Goal: Task Accomplishment & Management: Manage account settings

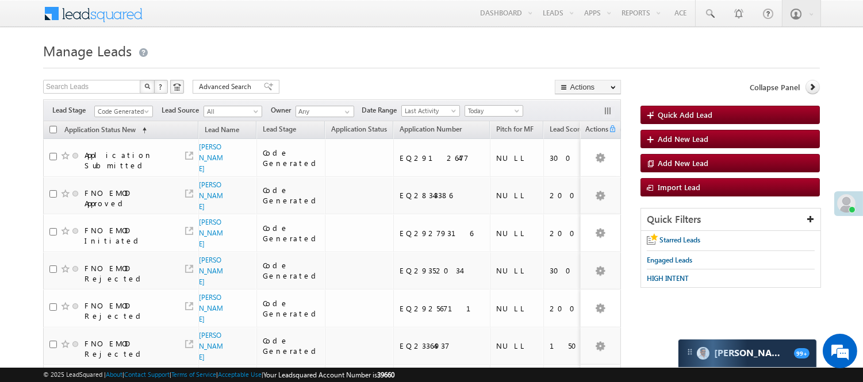
click at [118, 112] on span "Code Generated" at bounding box center [122, 111] width 55 height 10
click at [110, 135] on link "Lead Generated" at bounding box center [124, 135] width 58 height 10
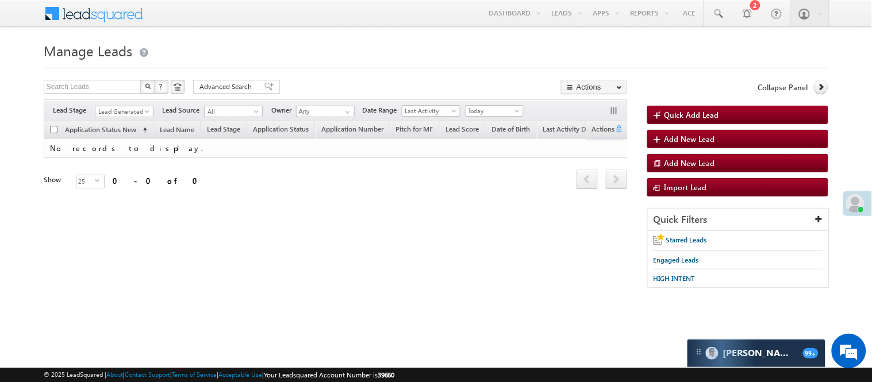
drag, startPoint x: 107, startPoint y: 113, endPoint x: 129, endPoint y: 133, distance: 29.7
click at [107, 113] on span "Lead Generated" at bounding box center [122, 111] width 55 height 10
drag, startPoint x: 115, startPoint y: 123, endPoint x: 195, endPoint y: 119, distance: 80.6
click at [116, 93] on link "Lead Called" at bounding box center [124, 88] width 58 height 10
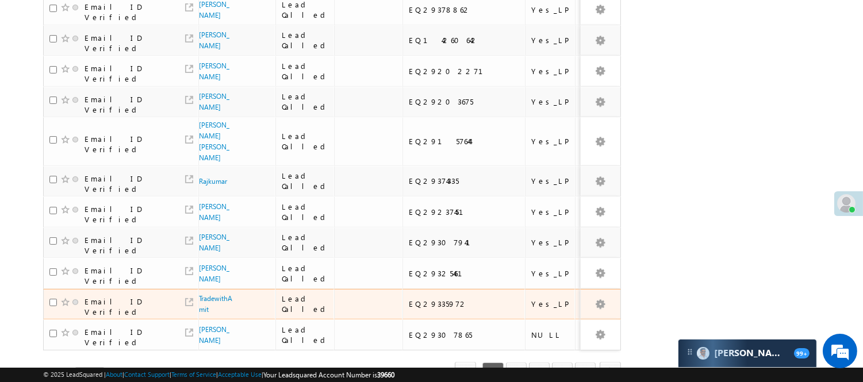
scroll to position [774, 0]
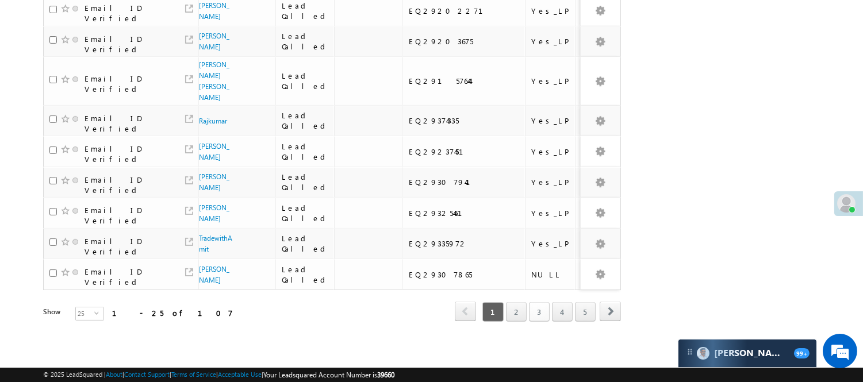
click at [536, 302] on link "3" at bounding box center [539, 312] width 21 height 20
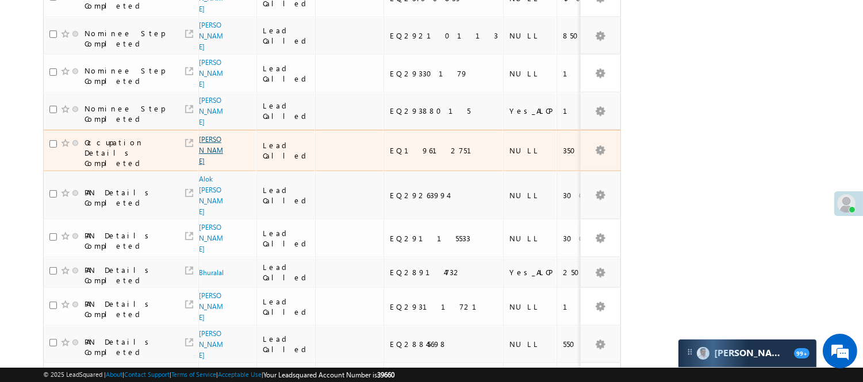
click at [209, 135] on link "Mohammad Nooruddin" at bounding box center [211, 150] width 24 height 30
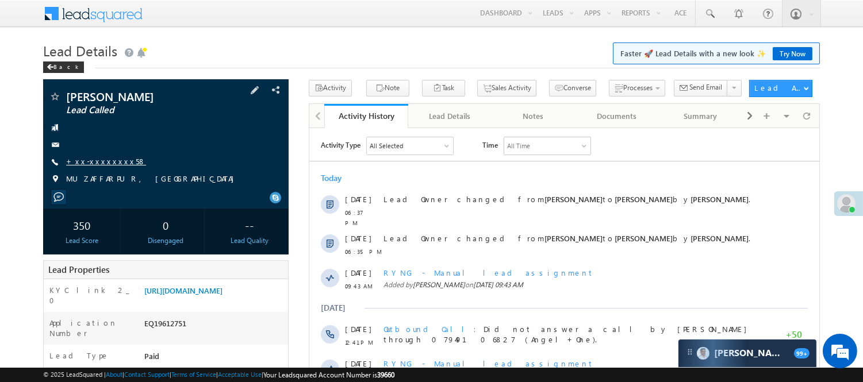
click at [102, 160] on link "+xx-xxxxxxxx58" at bounding box center [106, 161] width 80 height 10
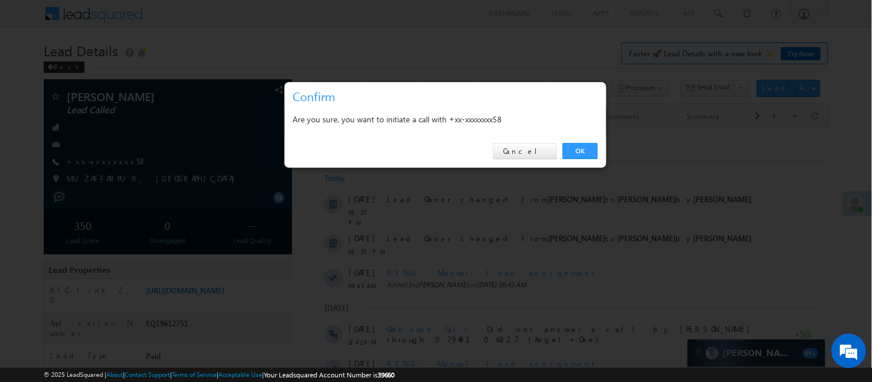
drag, startPoint x: 582, startPoint y: 148, endPoint x: 297, endPoint y: 107, distance: 288.1
click at [582, 149] on link "OK" at bounding box center [580, 151] width 35 height 16
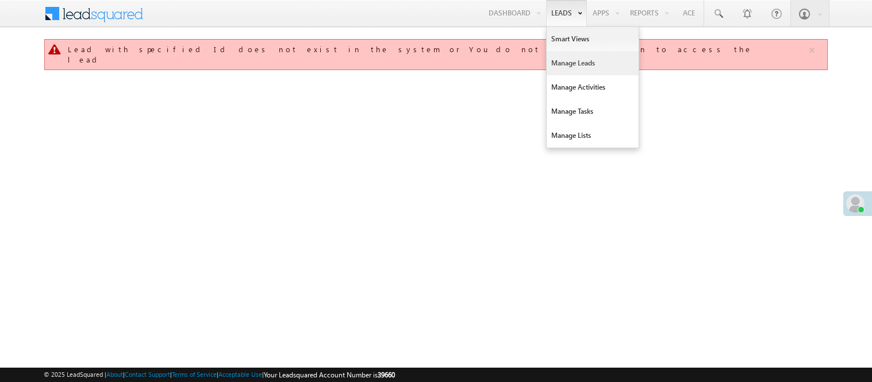
drag, startPoint x: 0, startPoint y: 0, endPoint x: 564, endPoint y: 59, distance: 566.9
click at [567, 60] on link "Manage Leads" at bounding box center [593, 63] width 92 height 24
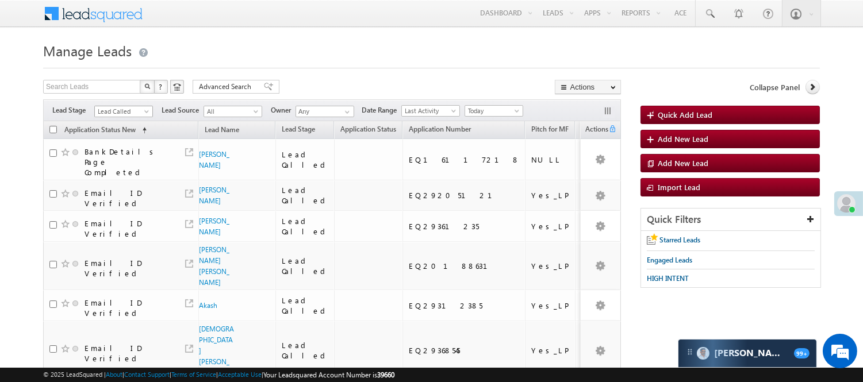
click at [124, 110] on span "Lead Called" at bounding box center [122, 111] width 55 height 10
click at [117, 155] on link "Lead Talked" at bounding box center [124, 150] width 58 height 10
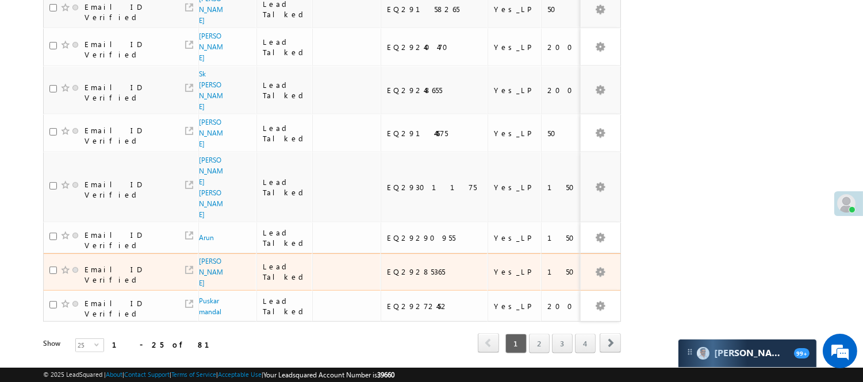
scroll to position [833, 0]
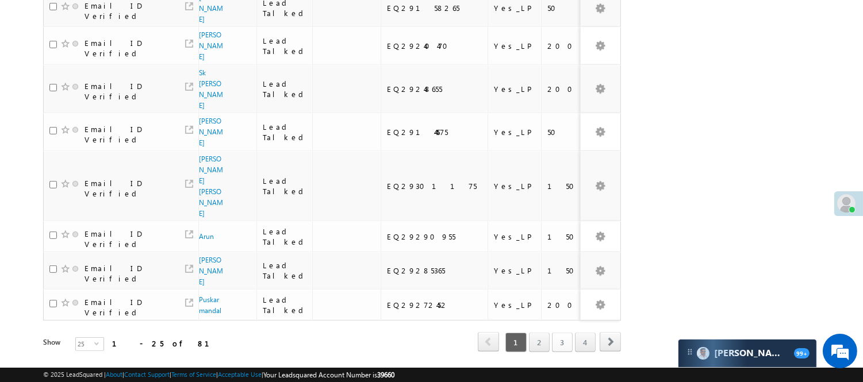
click at [558, 333] on link "3" at bounding box center [562, 343] width 21 height 20
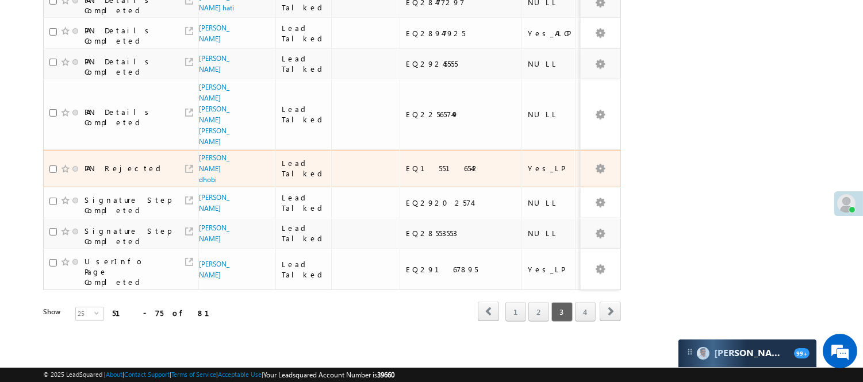
scroll to position [782, 0]
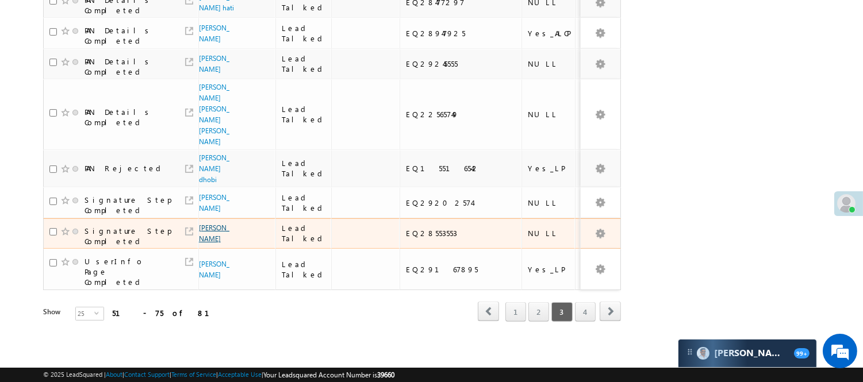
click at [204, 224] on link "Neha singh choudhary" at bounding box center [214, 234] width 30 height 20
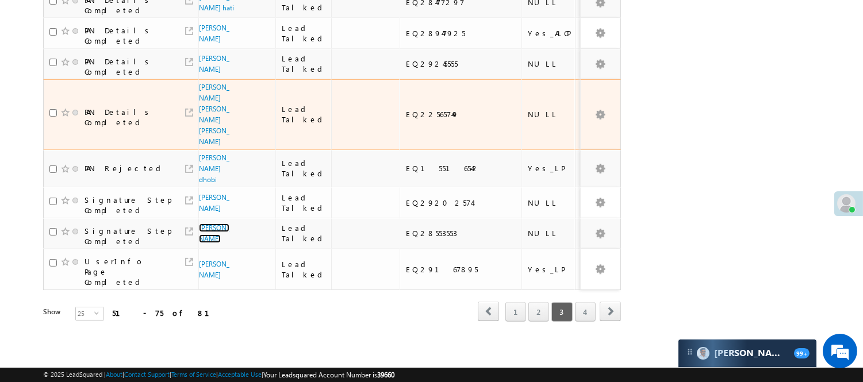
scroll to position [654, 0]
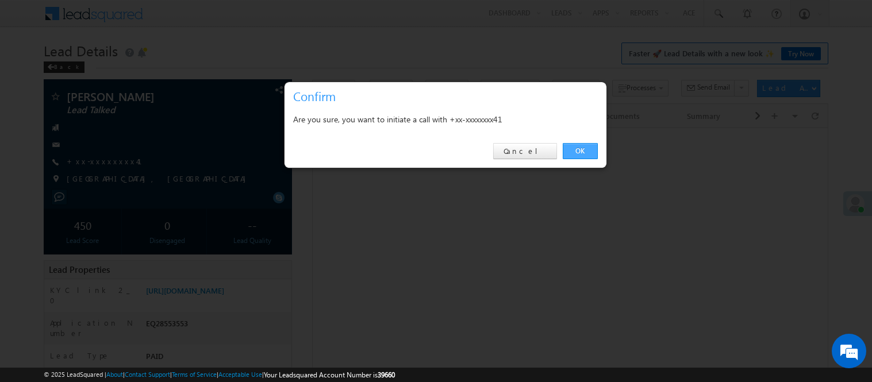
click at [589, 152] on link "OK" at bounding box center [580, 151] width 35 height 16
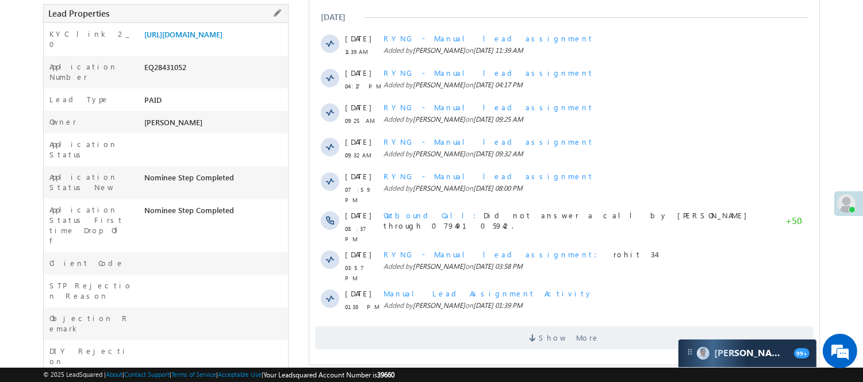
scroll to position [7, 0]
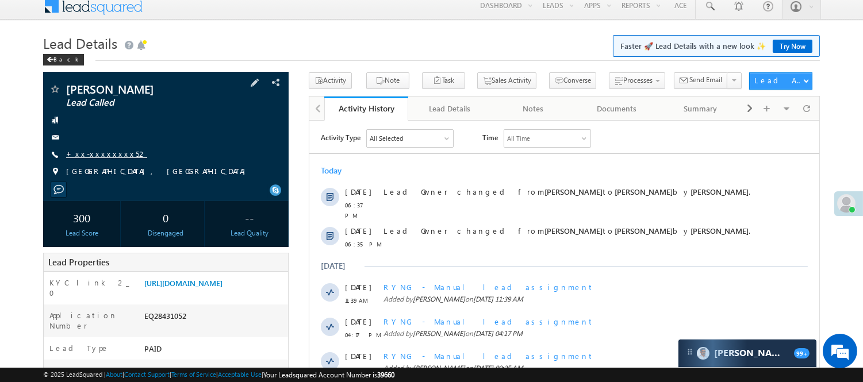
click at [83, 157] on link "+xx-xxxxxxxx52" at bounding box center [106, 154] width 81 height 10
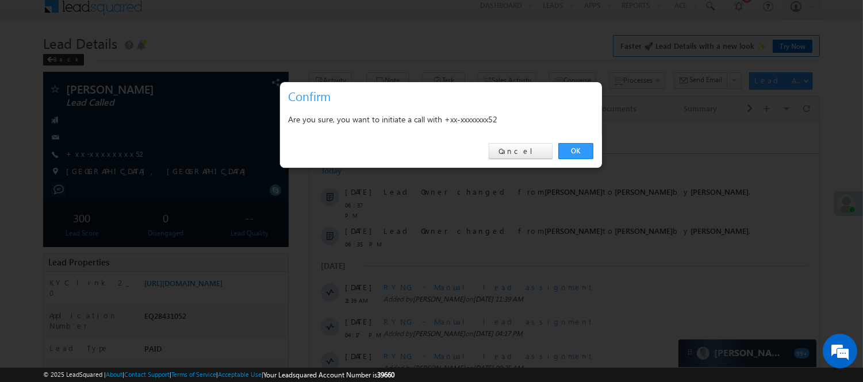
scroll to position [1, 0]
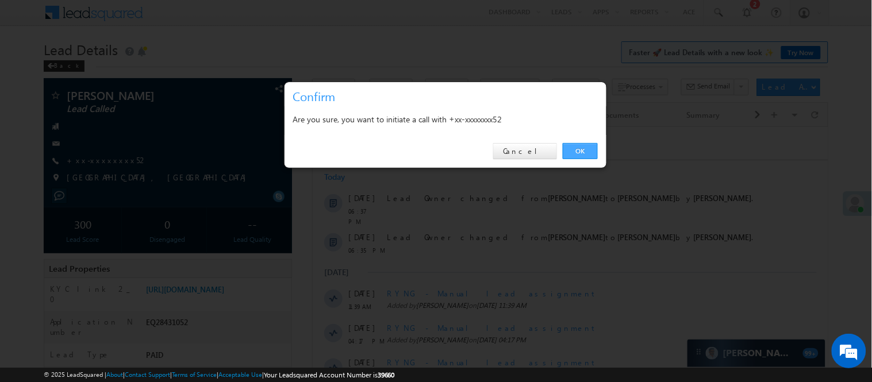
click at [584, 155] on link "OK" at bounding box center [580, 151] width 35 height 16
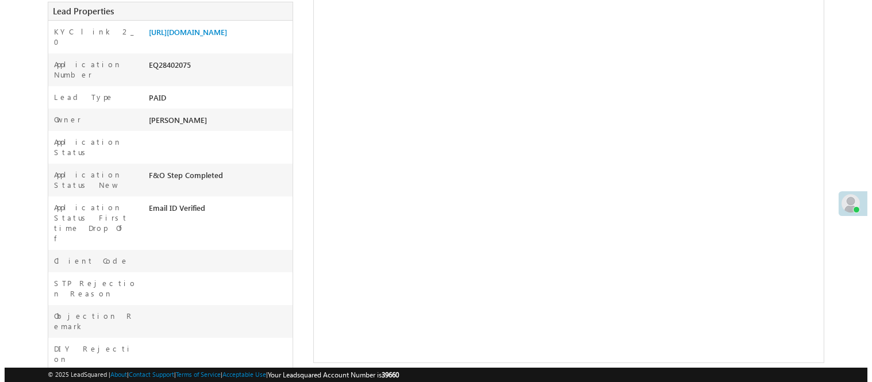
scroll to position [64, 0]
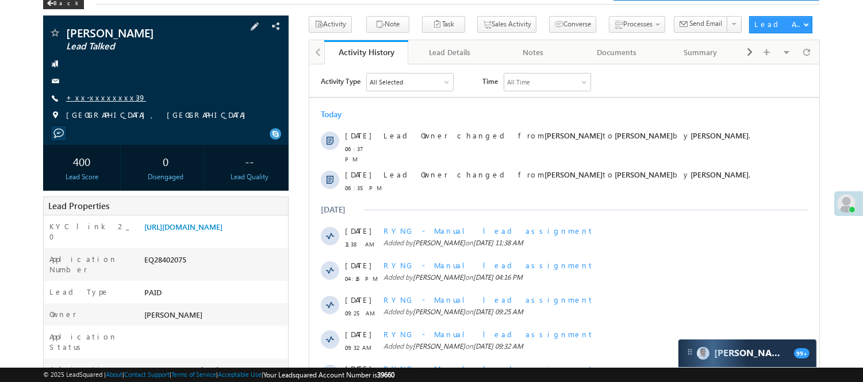
click at [94, 93] on link "+xx-xxxxxxxx39" at bounding box center [106, 98] width 80 height 10
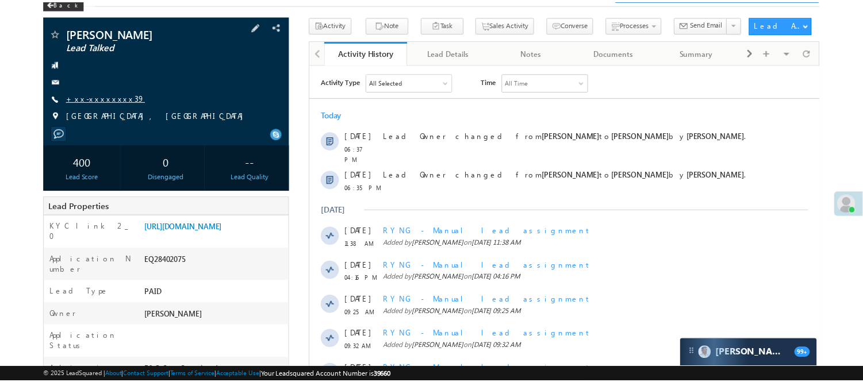
scroll to position [0, 0]
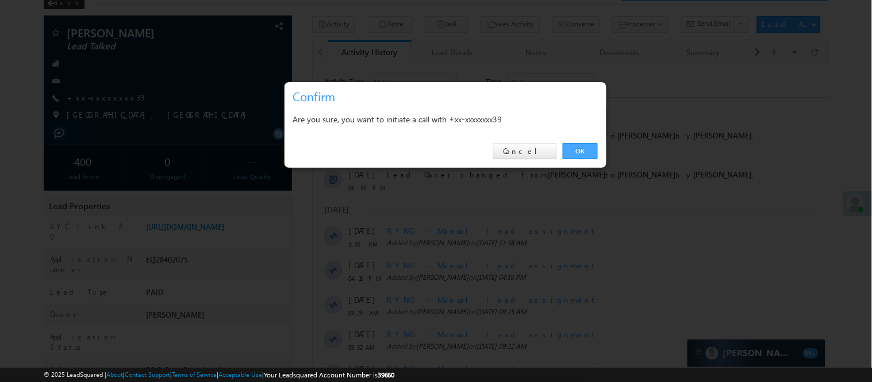
drag, startPoint x: 268, startPoint y: 80, endPoint x: 581, endPoint y: 148, distance: 320.5
click at [581, 148] on link "OK" at bounding box center [580, 151] width 35 height 16
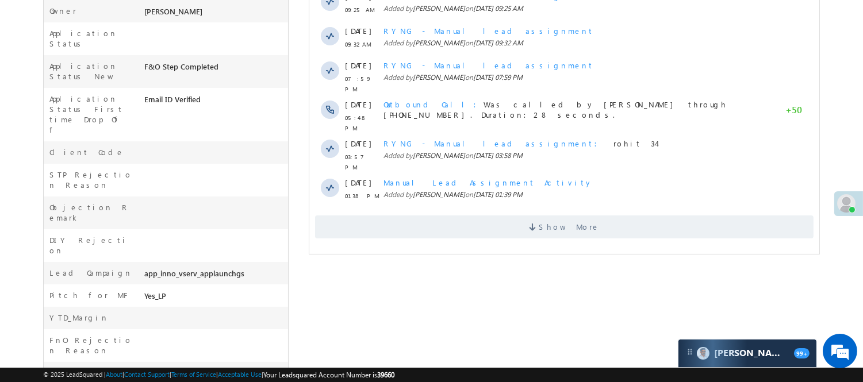
scroll to position [64, 0]
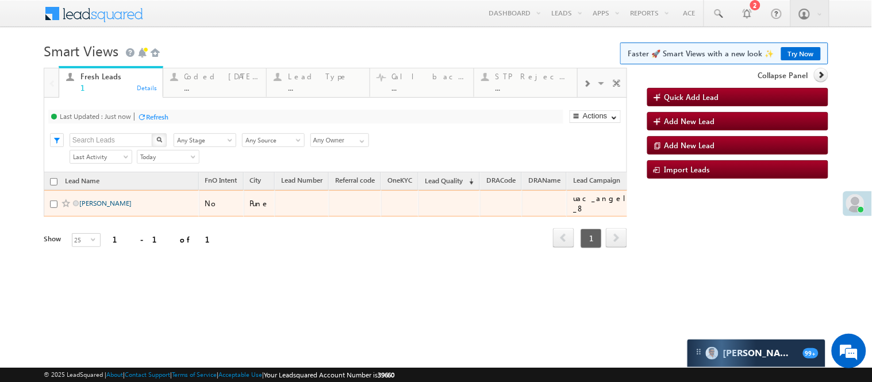
click at [130, 207] on link "Jayesh jitendra jagtap" at bounding box center [105, 203] width 52 height 9
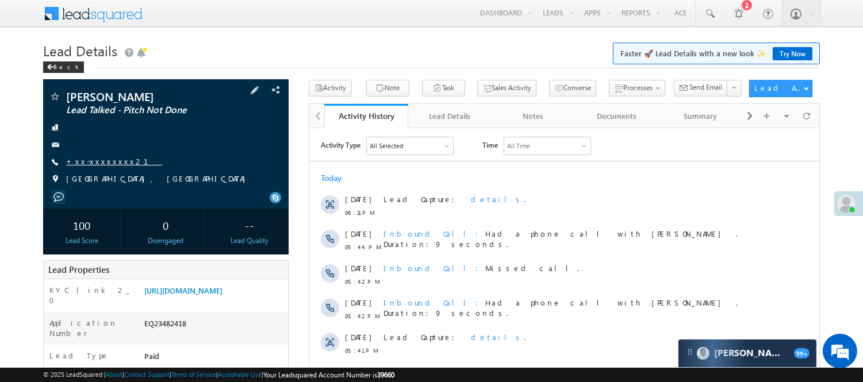
click at [90, 164] on link "+xx-xxxxxxxx21" at bounding box center [114, 161] width 96 height 10
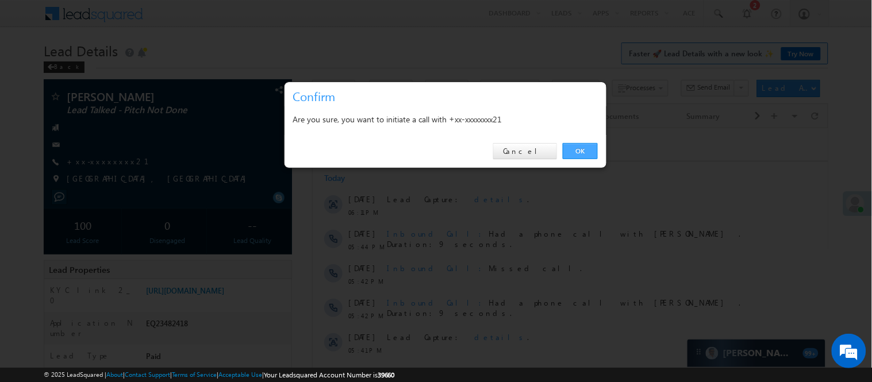
click at [576, 153] on link "OK" at bounding box center [580, 151] width 35 height 16
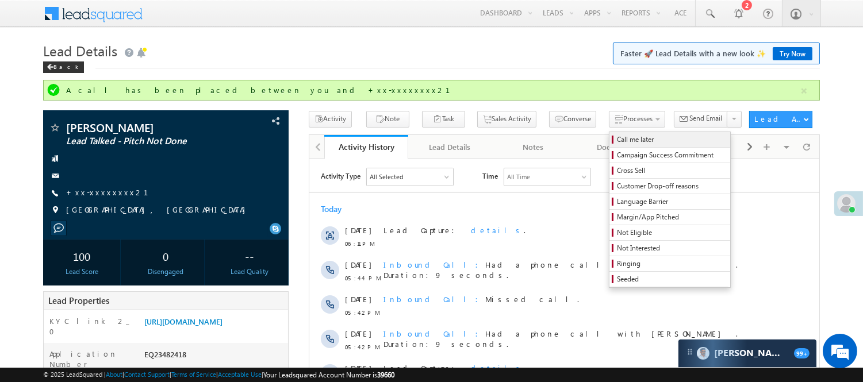
click at [617, 138] on span "Call me later" at bounding box center [671, 139] width 109 height 10
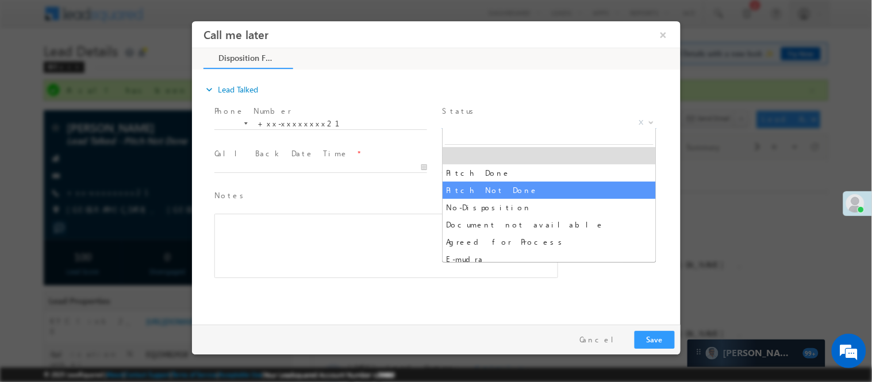
select select "Pitch Not Done"
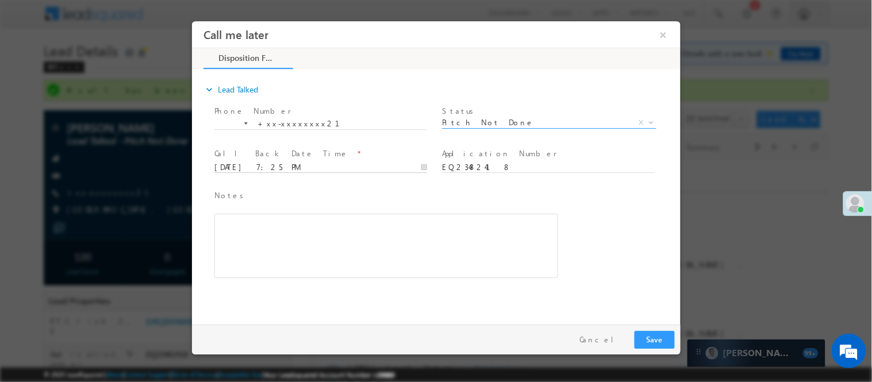
click at [353, 162] on input "09/22/25 7:25 PM" at bounding box center [320, 167] width 213 height 11
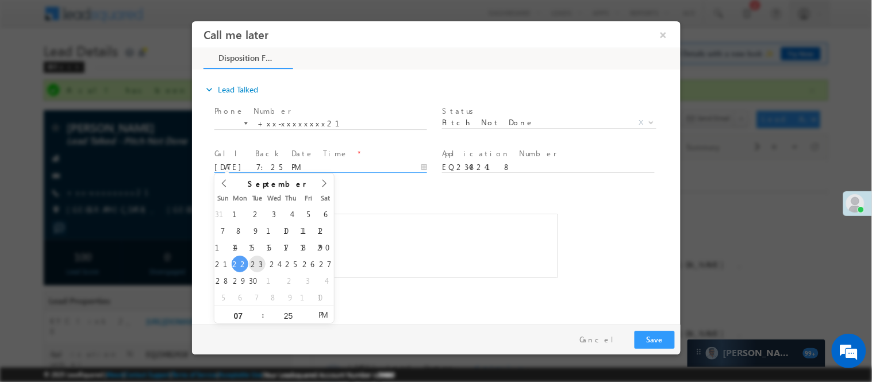
type input "09/23/25 7:25 PM"
click at [403, 254] on div "Rich Text Editor, 40788eee-0fb2-11ec-a811-0adc8a9d82c2__tab1__section1__Notes__…" at bounding box center [386, 245] width 344 height 64
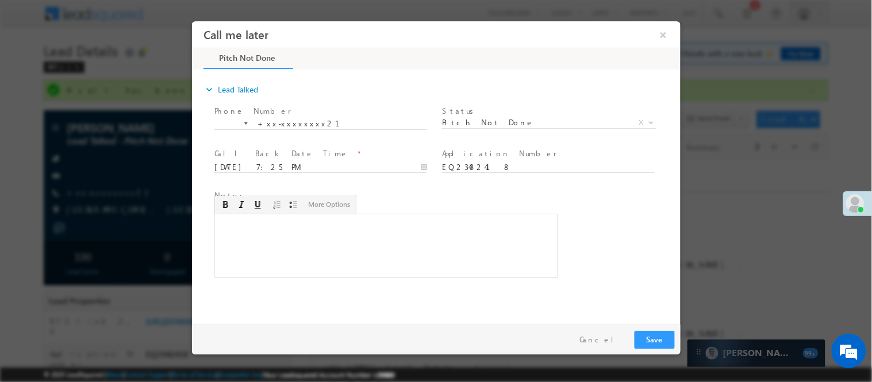
click at [637, 329] on div "Pay & Save Save Cancel" at bounding box center [438, 339] width 494 height 30
click at [656, 335] on button "Save" at bounding box center [654, 339] width 40 height 18
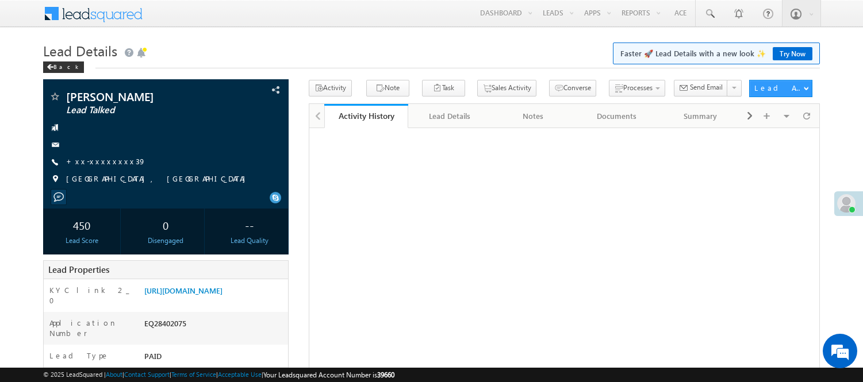
scroll to position [128, 0]
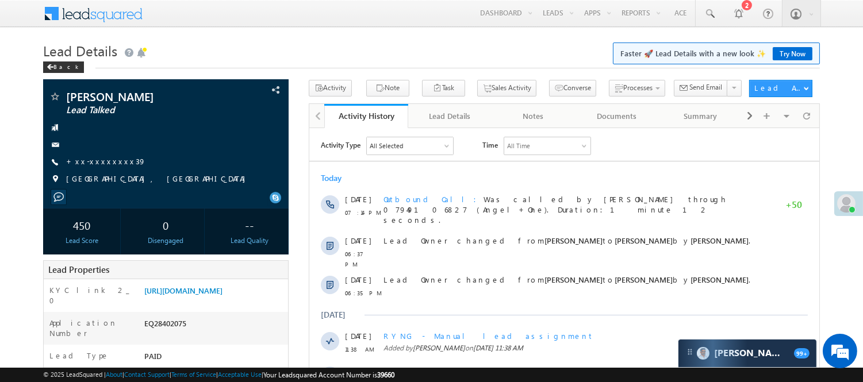
scroll to position [0, 0]
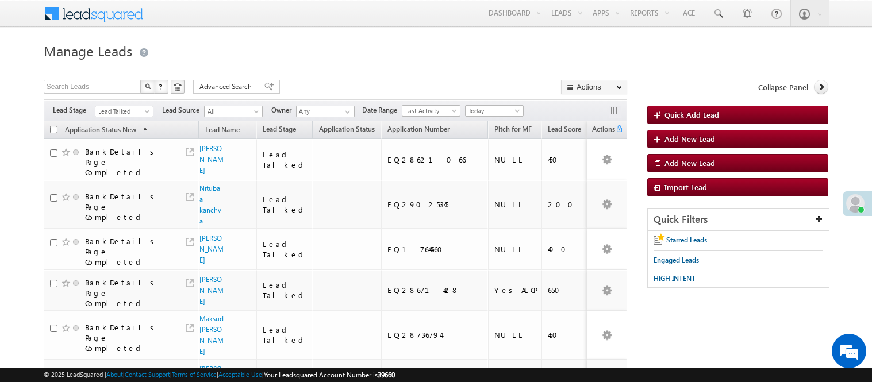
click at [138, 106] on link "Lead Talked" at bounding box center [124, 111] width 59 height 11
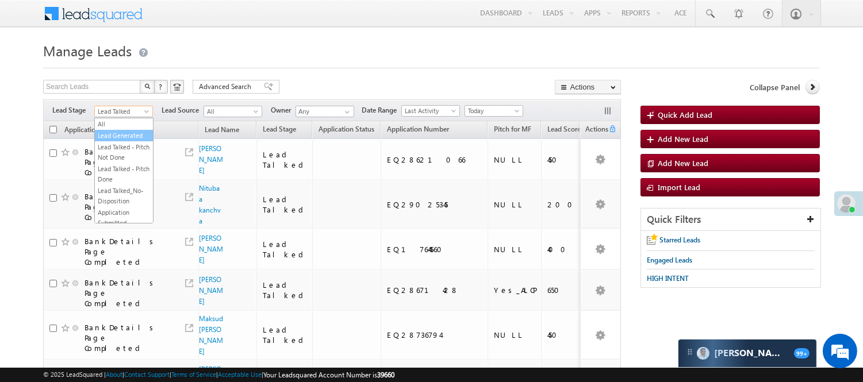
click at [121, 134] on link "Lead Generated" at bounding box center [124, 135] width 58 height 10
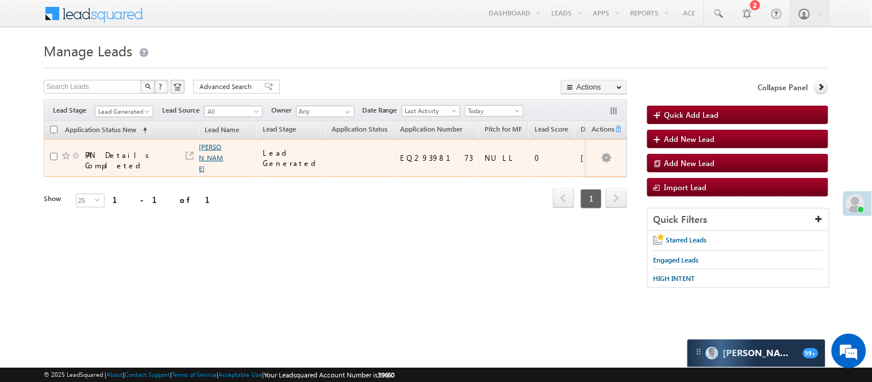
click at [204, 157] on link "Jayesh jitendra jagtap" at bounding box center [211, 158] width 24 height 30
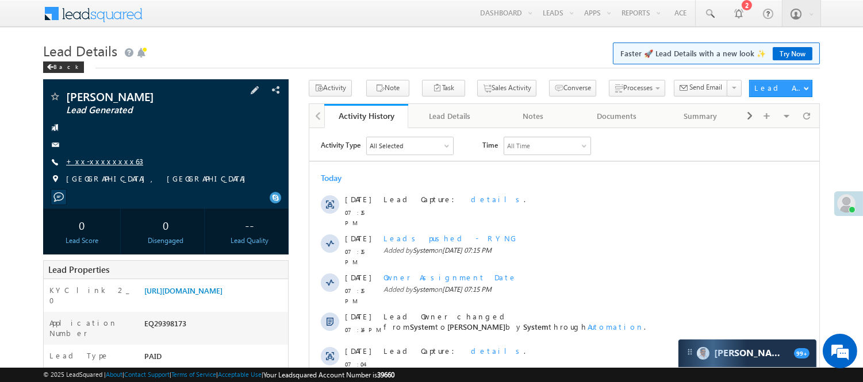
click at [105, 160] on link "+xx-xxxxxxxx63" at bounding box center [104, 161] width 77 height 10
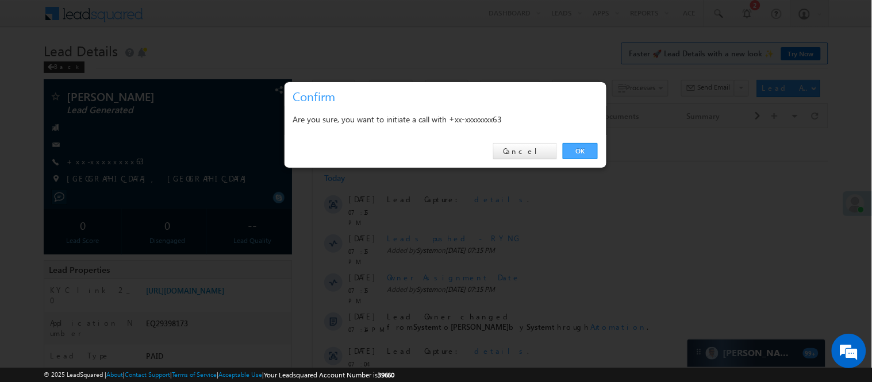
click at [578, 147] on link "OK" at bounding box center [580, 151] width 35 height 16
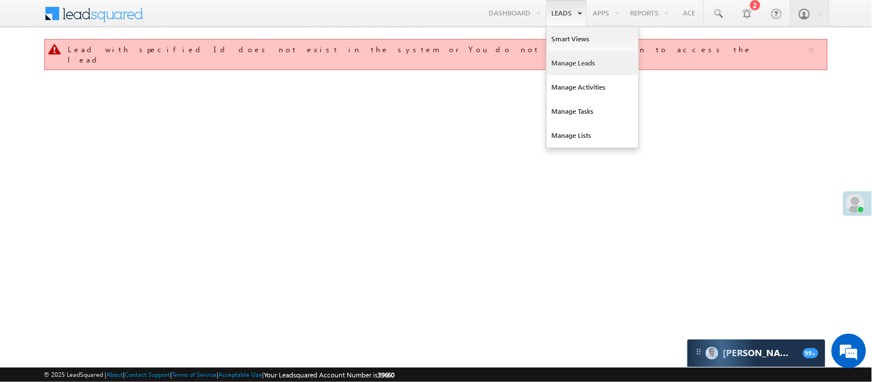
click at [572, 62] on link "Manage Leads" at bounding box center [593, 63] width 92 height 24
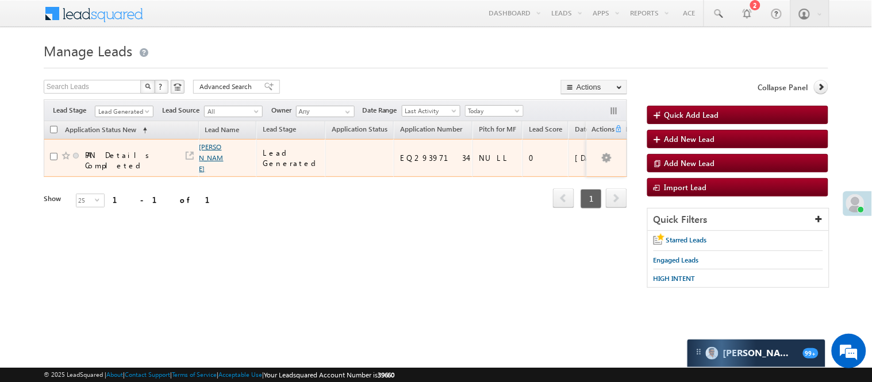
click at [207, 147] on link "[PERSON_NAME]" at bounding box center [211, 158] width 24 height 30
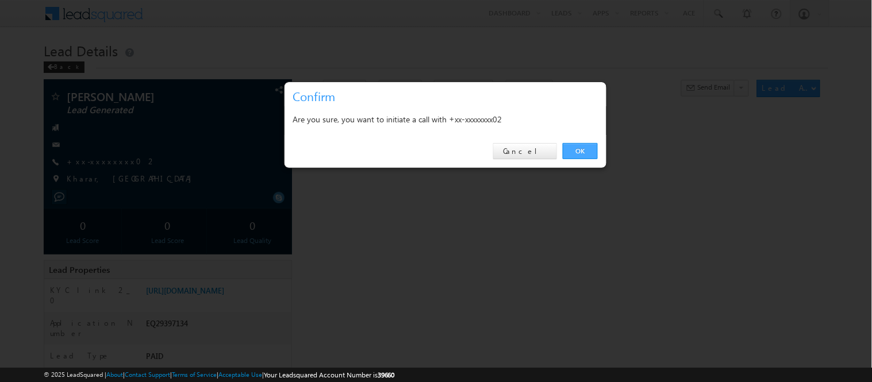
click at [576, 148] on link "OK" at bounding box center [580, 151] width 35 height 16
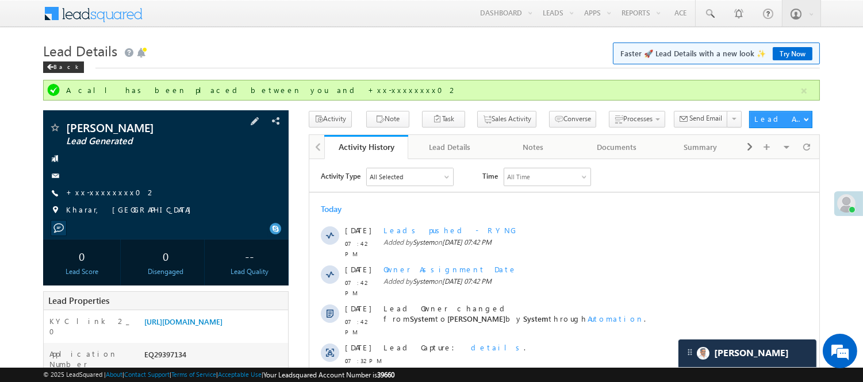
click at [110, 186] on div "[PERSON_NAME] Lead Generated +xx-xxxxxxxx02" at bounding box center [166, 172] width 234 height 100
click at [104, 191] on link "+xx-xxxxxxxx02" at bounding box center [111, 192] width 90 height 10
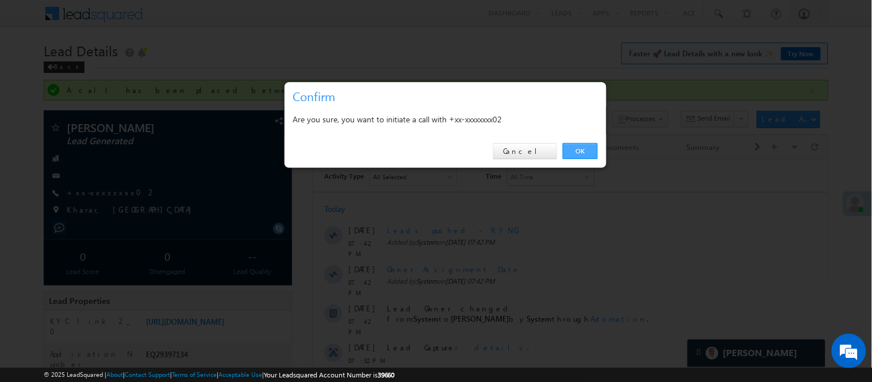
click at [574, 152] on link "OK" at bounding box center [580, 151] width 35 height 16
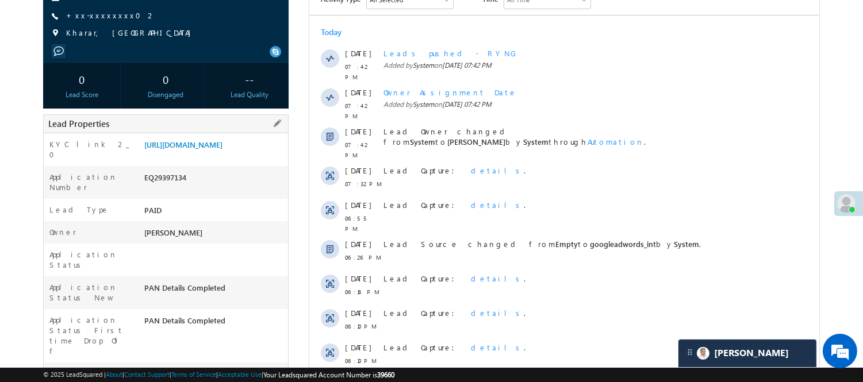
scroll to position [191, 0]
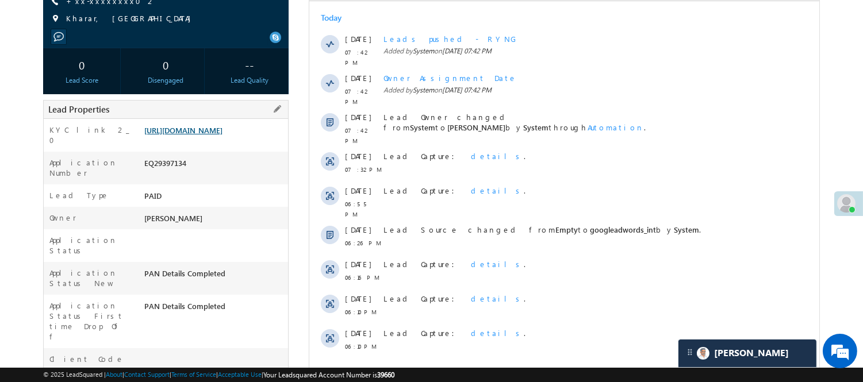
click at [212, 135] on link "[URL][DOMAIN_NAME]" at bounding box center [183, 130] width 78 height 10
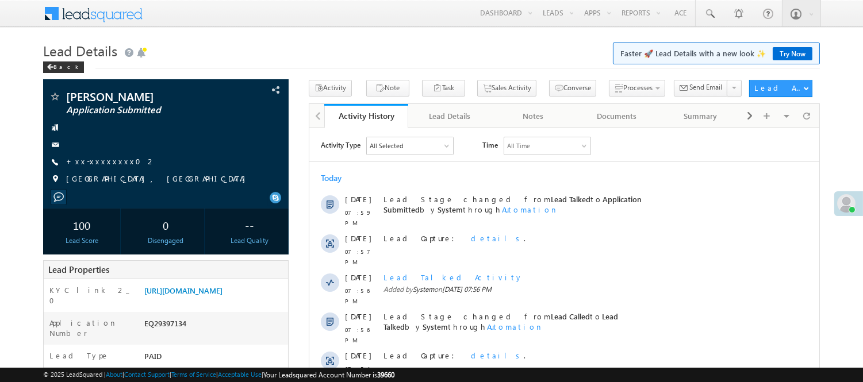
click at [260, 63] on div "Back" at bounding box center [431, 64] width 777 height 7
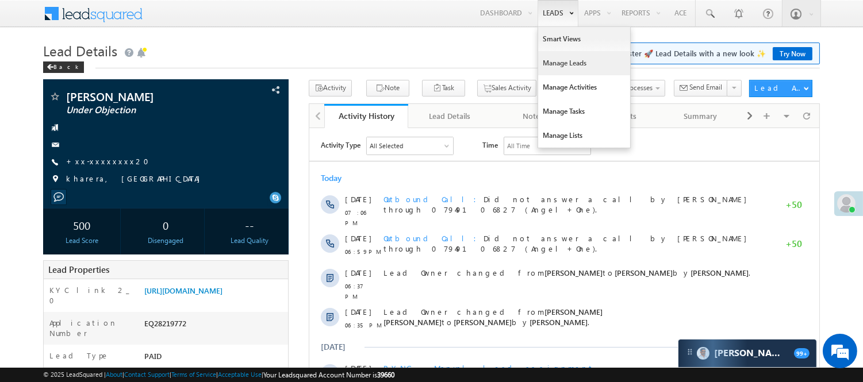
click at [561, 60] on link "Manage Leads" at bounding box center [584, 63] width 92 height 24
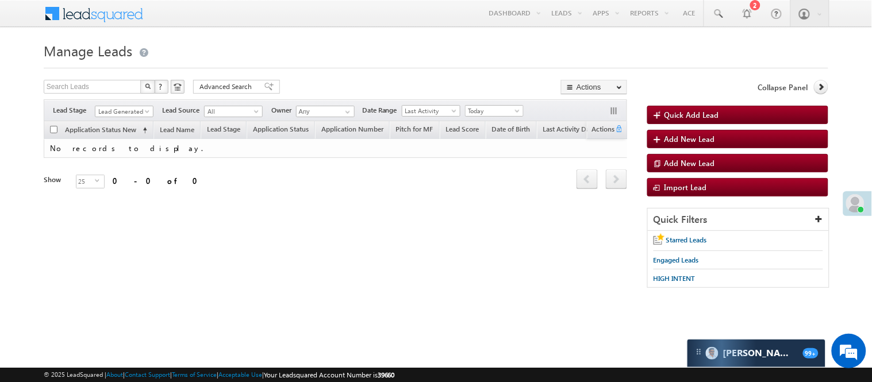
click at [144, 113] on span at bounding box center [148, 113] width 9 height 9
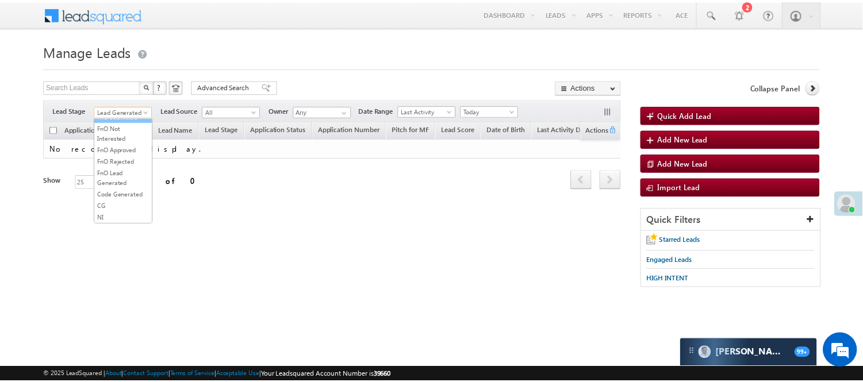
scroll to position [285, 0]
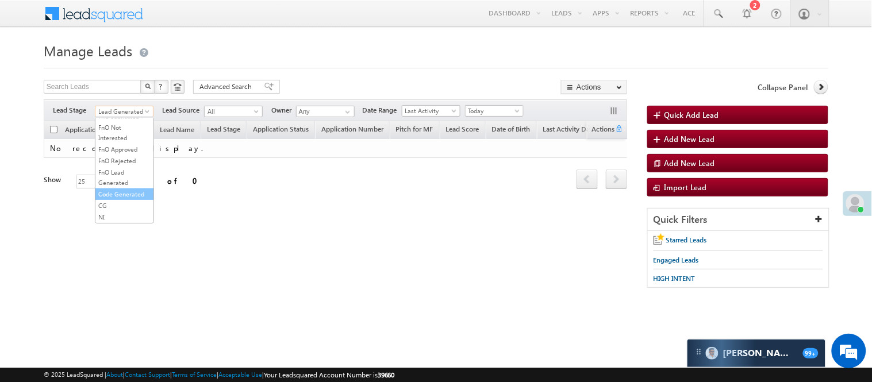
click at [124, 189] on link "Code Generated" at bounding box center [124, 194] width 58 height 10
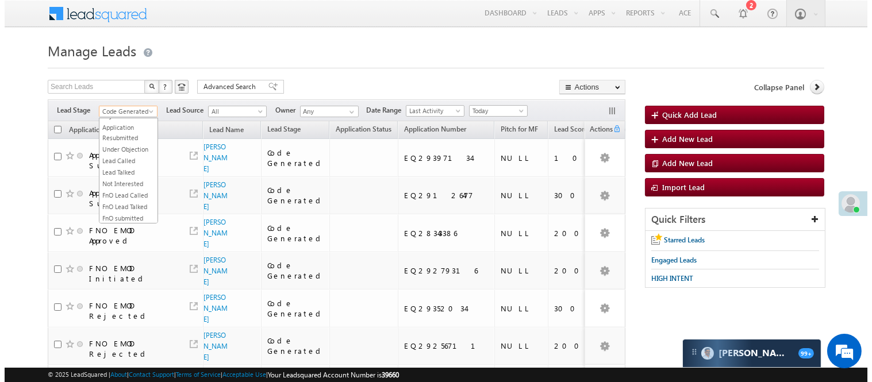
scroll to position [0, 0]
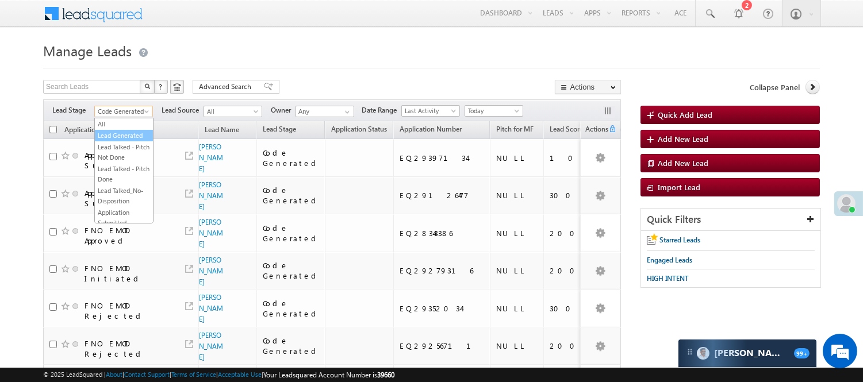
click at [106, 141] on link "Lead Generated" at bounding box center [124, 135] width 58 height 10
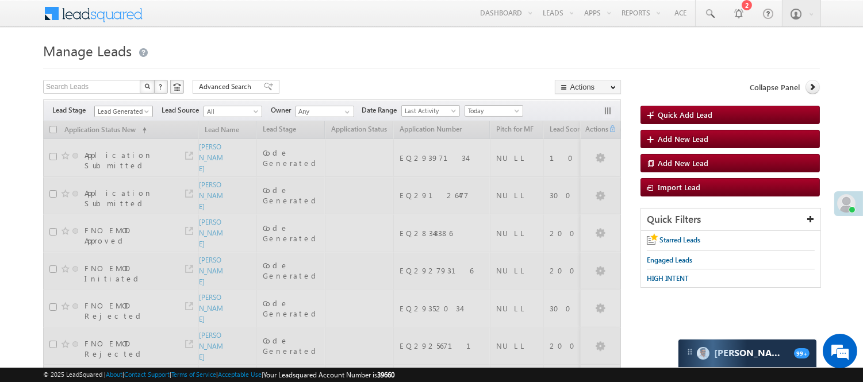
click at [123, 110] on span "Lead Generated" at bounding box center [122, 111] width 55 height 10
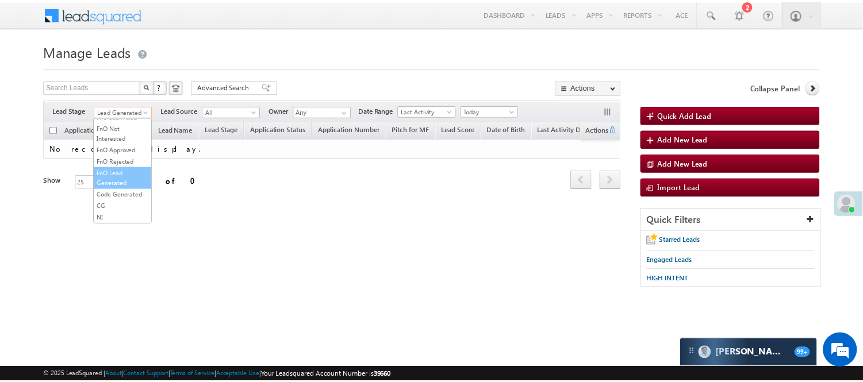
scroll to position [285, 0]
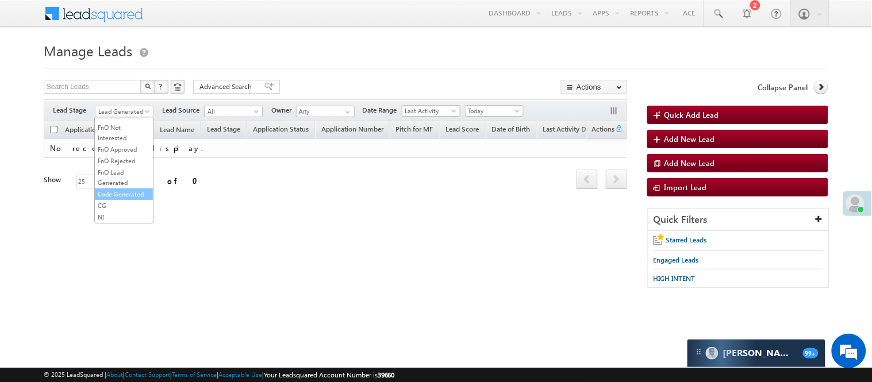
click at [119, 197] on link "Code Generated" at bounding box center [124, 194] width 58 height 10
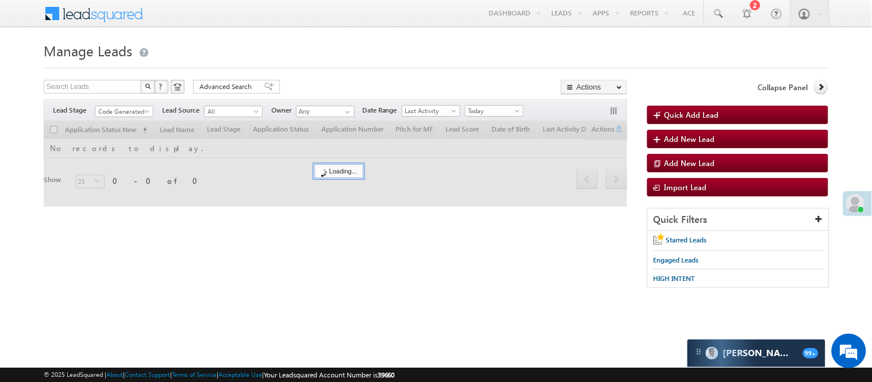
click at [290, 82] on div "Search Leads X ? 0 results found Advanced Search Advanced Search Advanced searc…" at bounding box center [335, 88] width 583 height 17
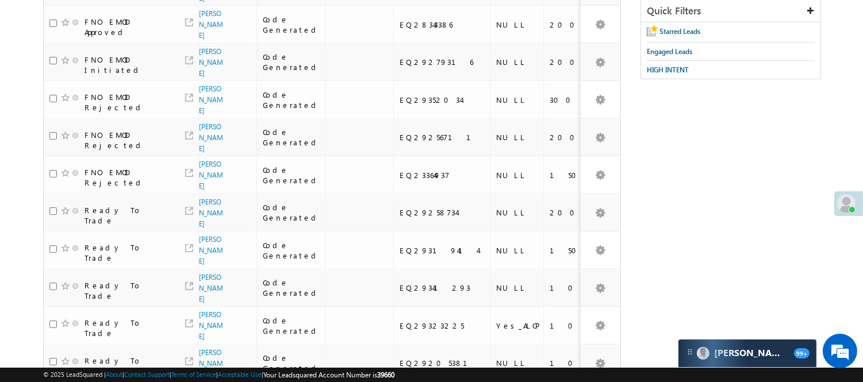
scroll to position [17, 0]
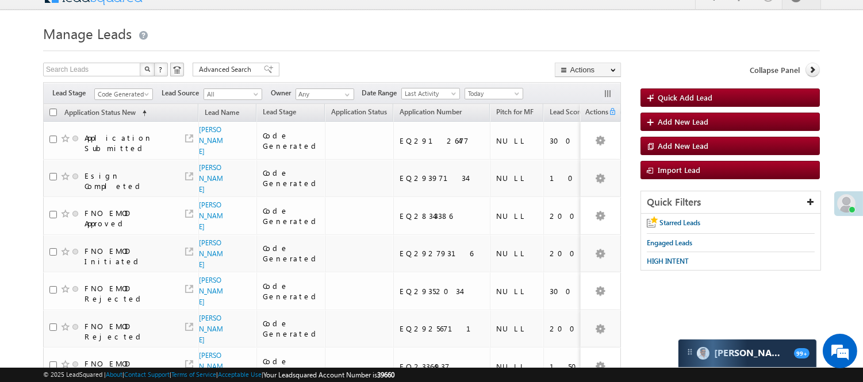
click at [126, 89] on link "Code Generated" at bounding box center [123, 94] width 59 height 11
click at [118, 117] on link "Lead Generated" at bounding box center [124, 118] width 58 height 10
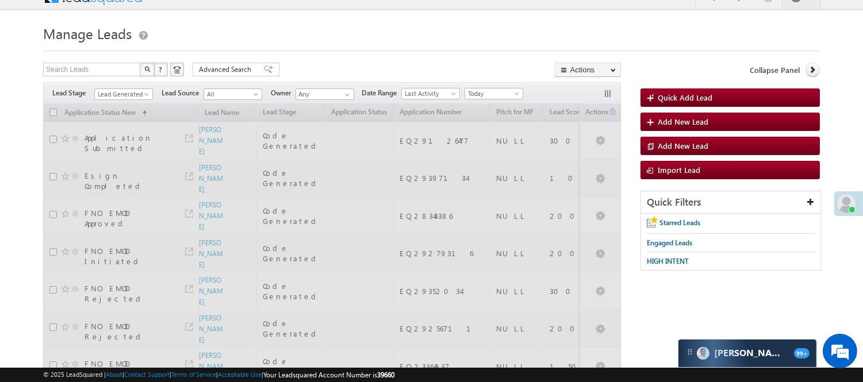
click at [125, 94] on span "Lead Generated" at bounding box center [122, 94] width 55 height 10
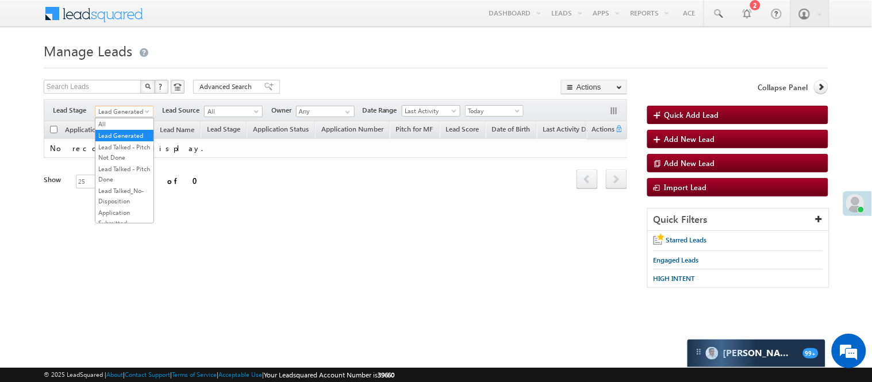
click at [118, 113] on span "Lead Generated" at bounding box center [122, 111] width 55 height 10
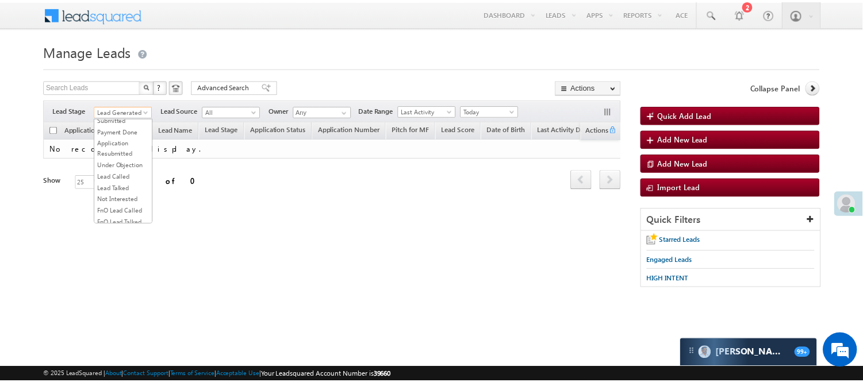
scroll to position [285, 0]
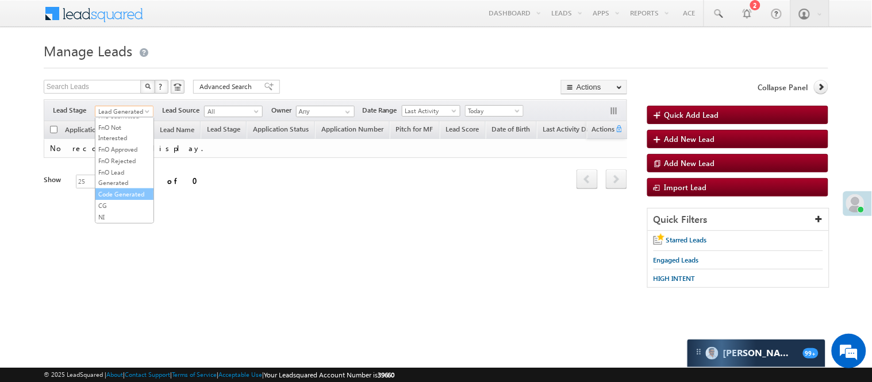
click at [123, 193] on link "Code Generated" at bounding box center [124, 194] width 58 height 10
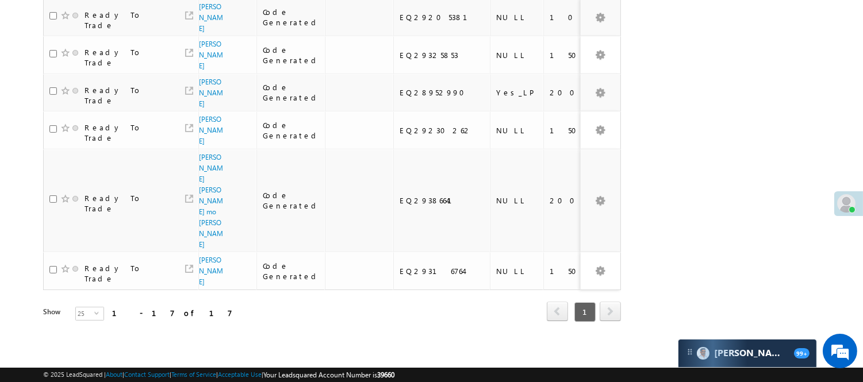
scroll to position [0, 0]
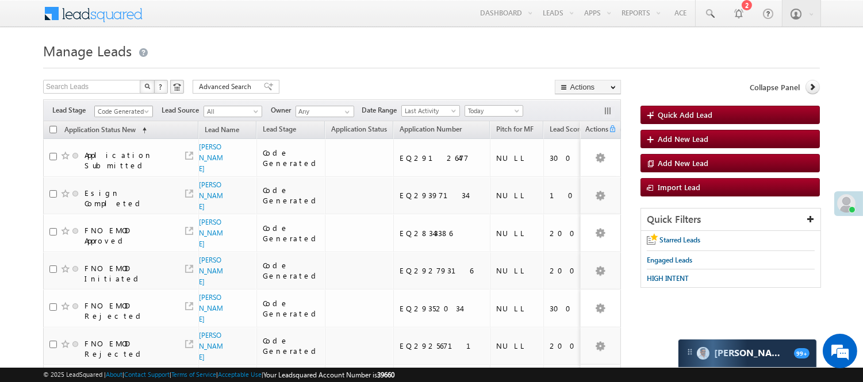
click at [119, 111] on span "Code Generated" at bounding box center [122, 111] width 55 height 10
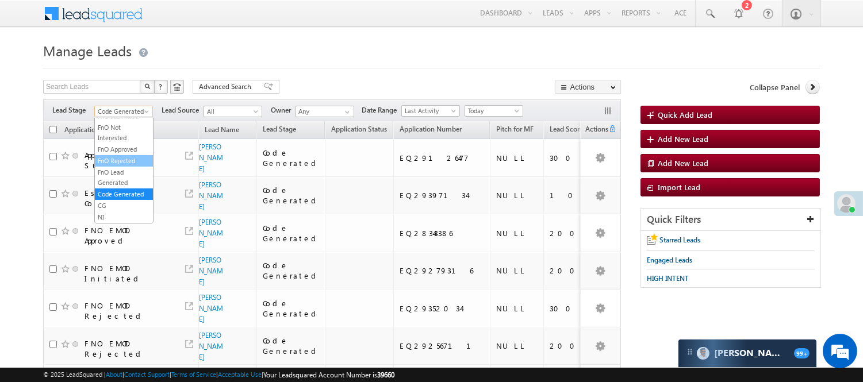
click at [128, 155] on li "FnO Rejected" at bounding box center [124, 160] width 58 height 11
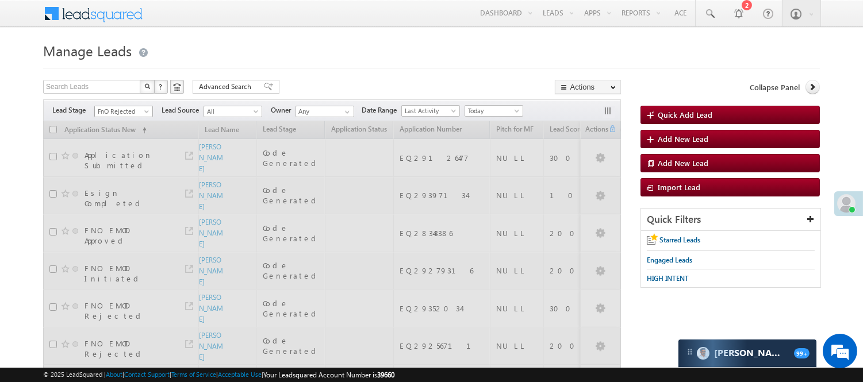
click at [130, 108] on span "FnO Rejected" at bounding box center [122, 111] width 55 height 10
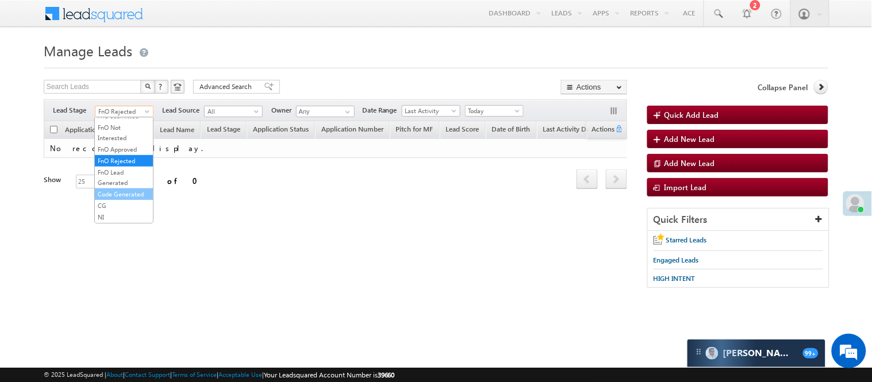
click at [126, 189] on link "Code Generated" at bounding box center [124, 194] width 58 height 10
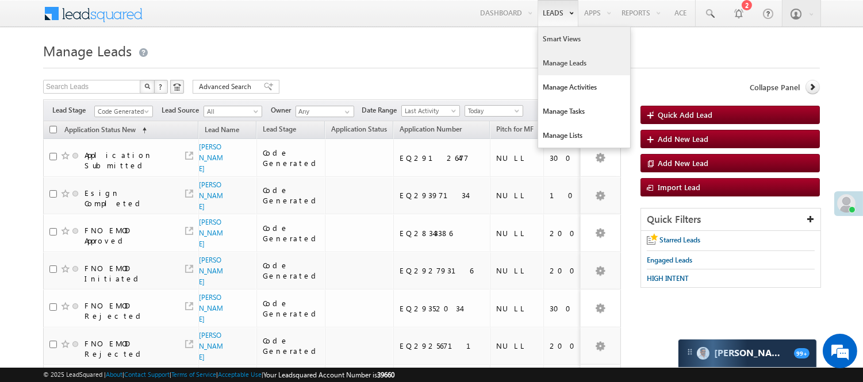
click at [554, 34] on link "Smart Views" at bounding box center [584, 39] width 92 height 24
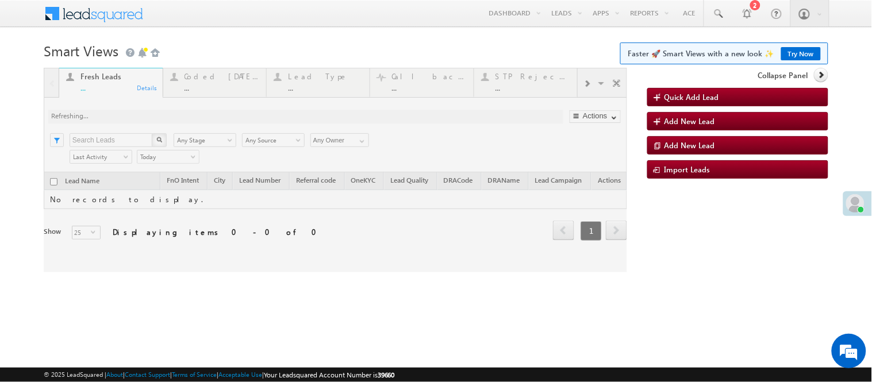
click at [225, 82] on div at bounding box center [335, 170] width 583 height 205
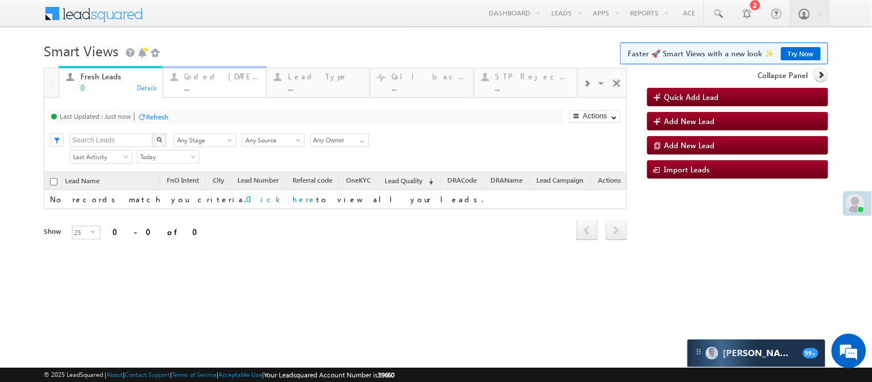
click at [220, 70] on div "Coded [DATE] ..." at bounding box center [222, 81] width 75 height 22
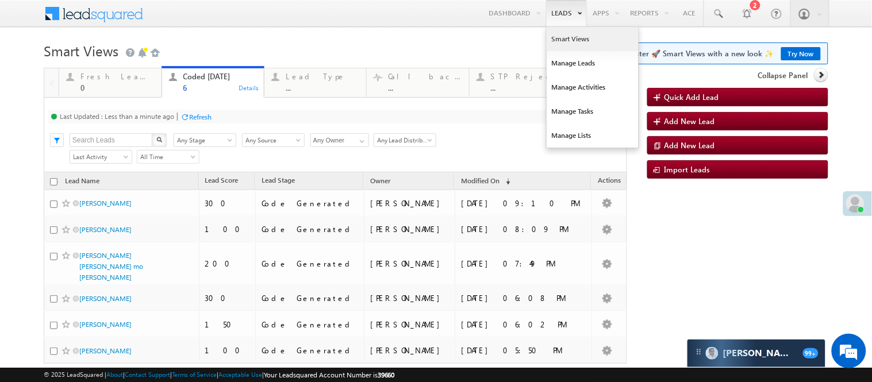
click at [555, 44] on link "Smart Views" at bounding box center [593, 39] width 92 height 24
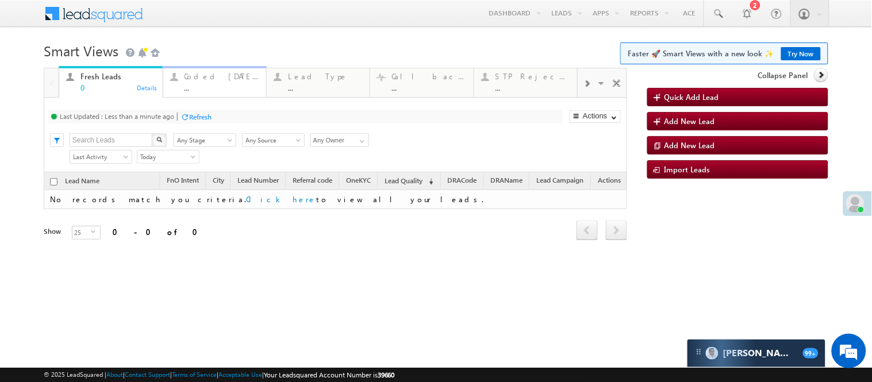
click at [207, 79] on div "Coded [DATE]" at bounding box center [222, 76] width 75 height 9
